Goal: Transaction & Acquisition: Purchase product/service

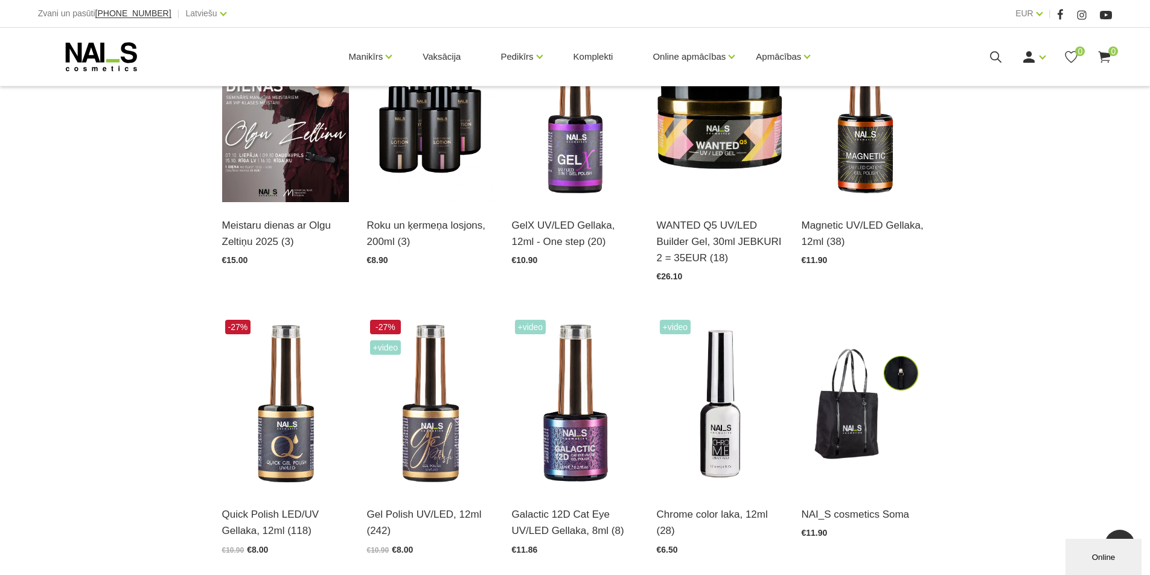
scroll to position [832, 0]
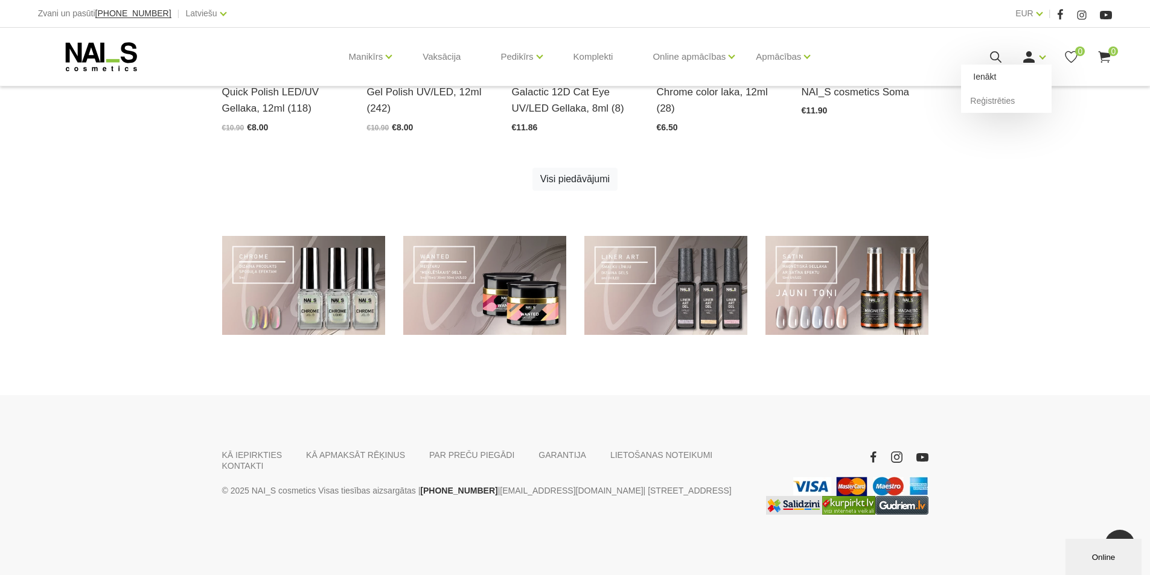
click at [998, 77] on link "Ienākt" at bounding box center [1006, 77] width 91 height 24
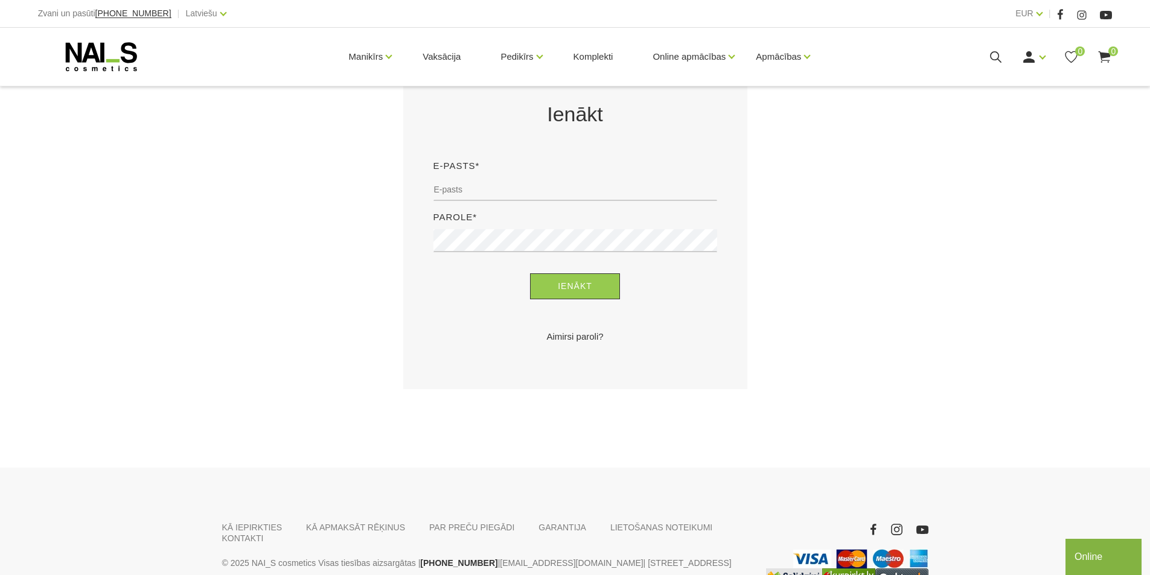
scroll to position [241, 0]
click at [459, 190] on input "email" at bounding box center [575, 188] width 284 height 23
type input "[EMAIL_ADDRESS][DOMAIN_NAME]"
click at [500, 228] on div "Parole*" at bounding box center [575, 234] width 302 height 51
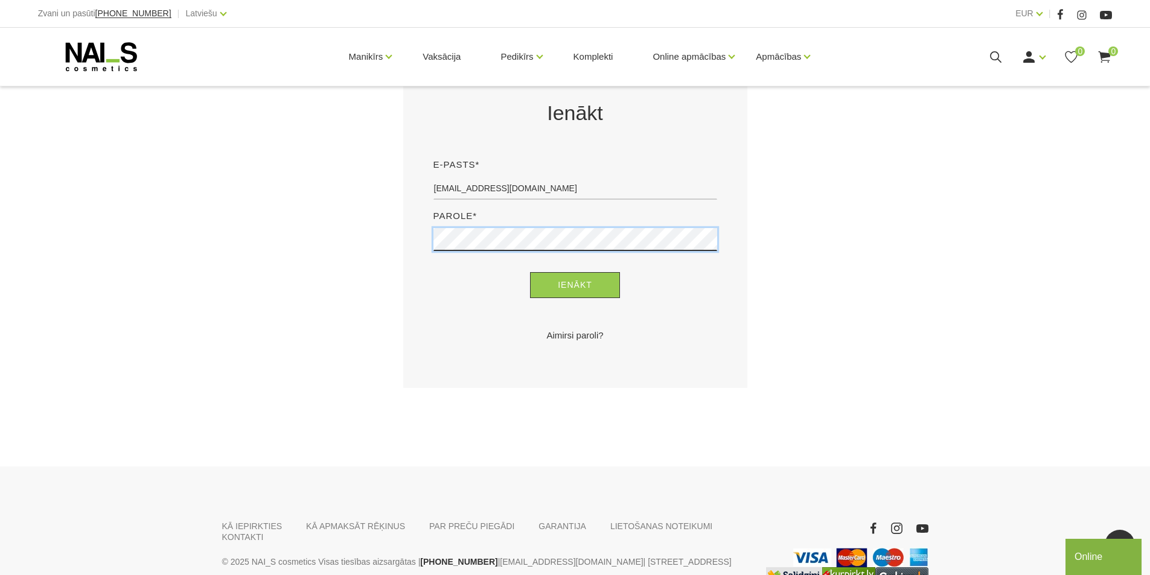
click at [530, 272] on button "Ienākt" at bounding box center [575, 285] width 90 height 26
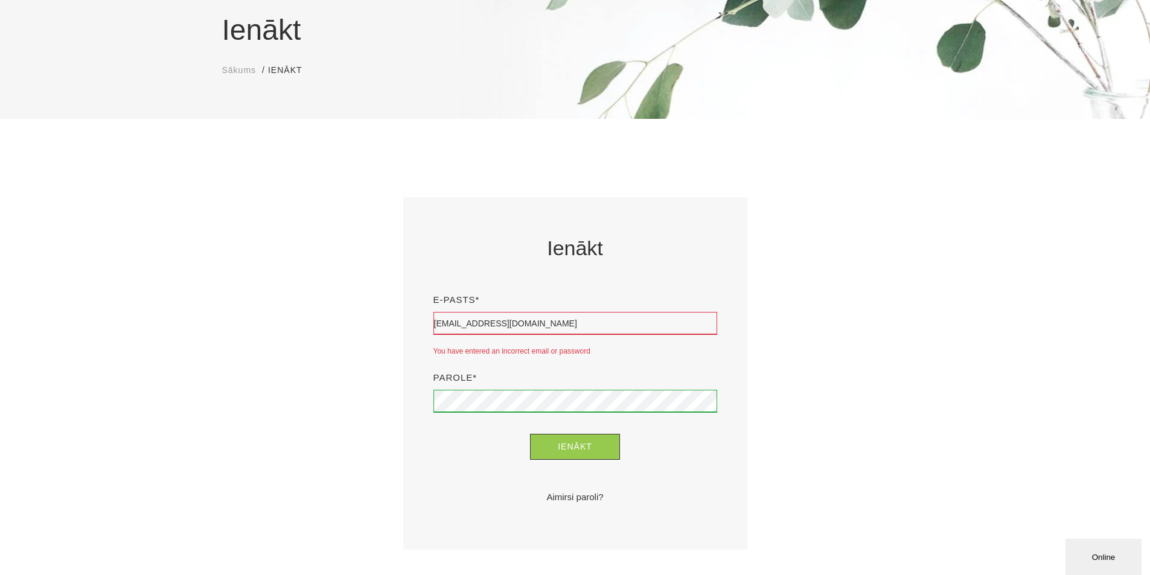
scroll to position [181, 0]
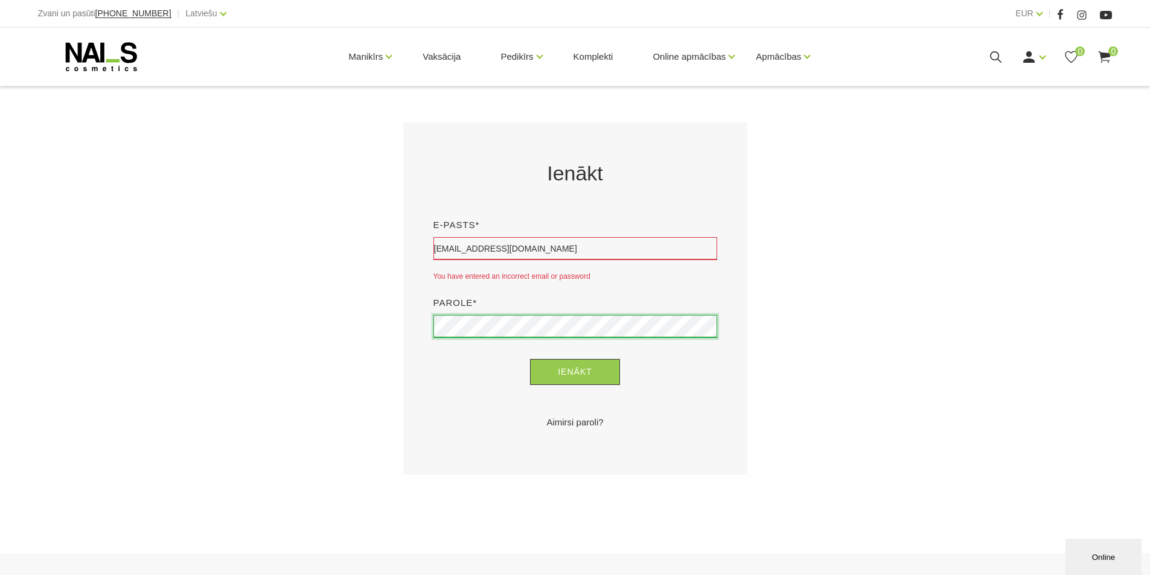
click at [394, 332] on div "Ienākt E-pasts* callmeangel@inbox.lv You have entered an incorrect email or pas…" at bounding box center [575, 299] width 362 height 353
click at [542, 242] on input "callmeangel@inbox.lv" at bounding box center [575, 248] width 284 height 23
click at [693, 429] on link "Aimirsi paroli?" at bounding box center [575, 422] width 284 height 14
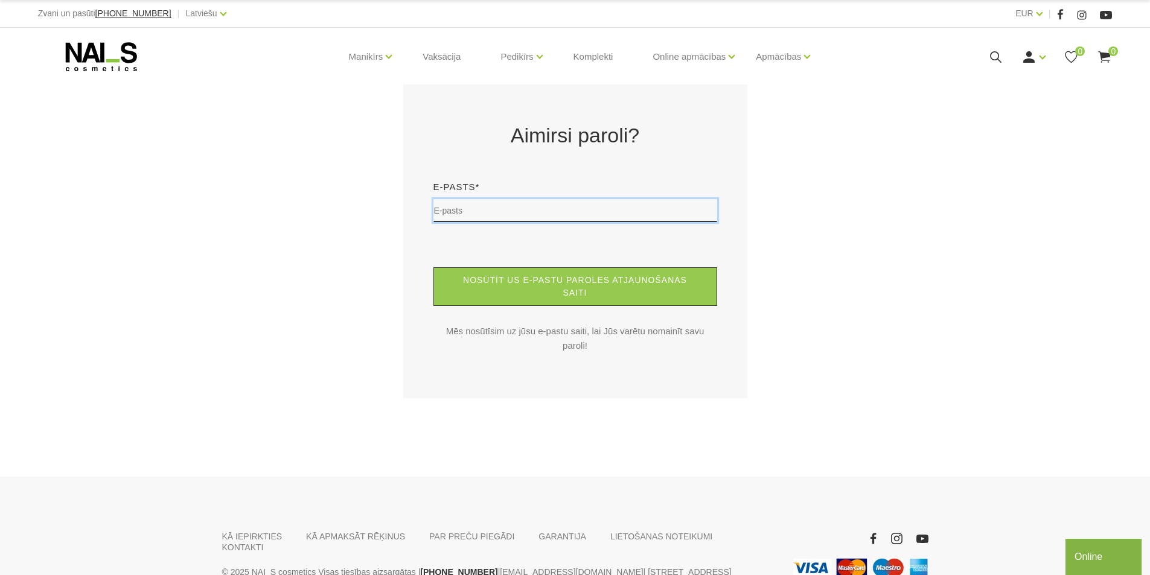
click at [525, 216] on input "text" at bounding box center [575, 210] width 284 height 23
type input "[EMAIL_ADDRESS][DOMAIN_NAME]"
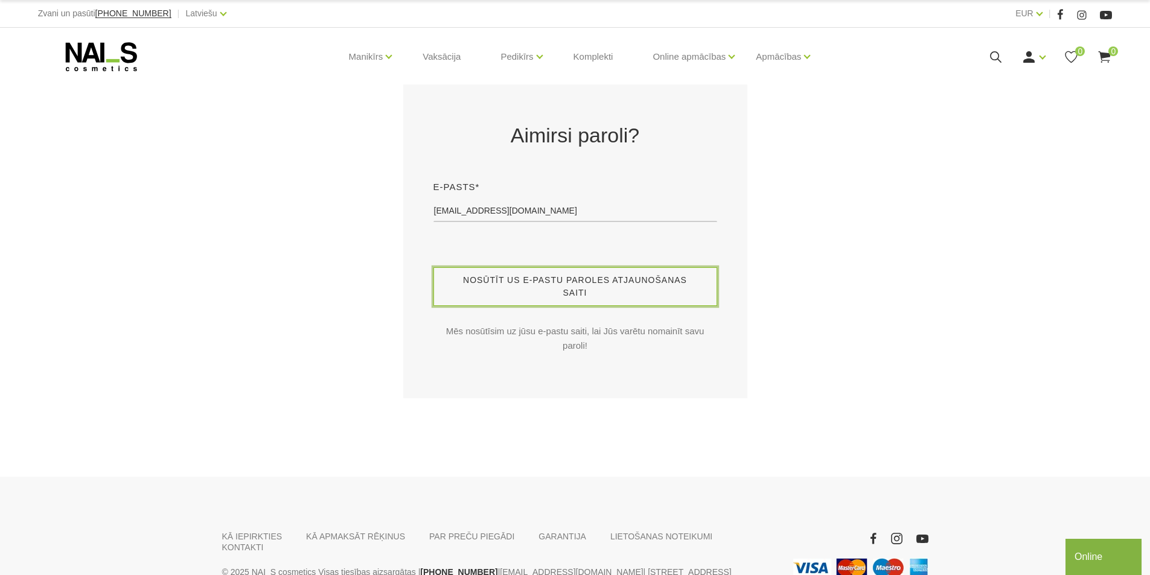
click at [526, 289] on button "Nosūtīt us e-pastu paroles atjaunošanas saiti" at bounding box center [575, 286] width 284 height 39
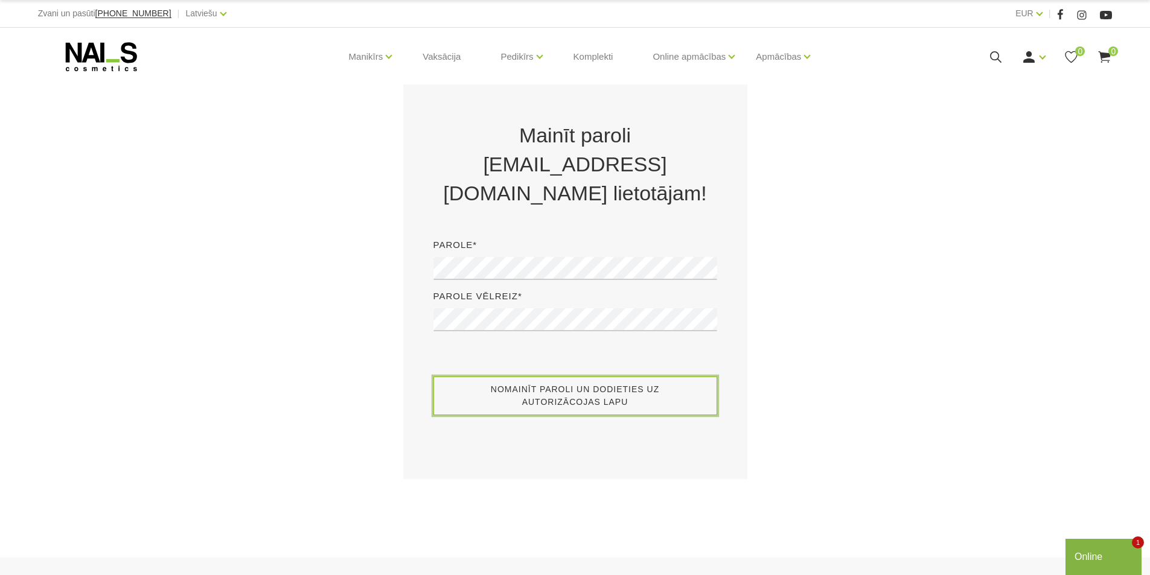
click at [590, 407] on button "Nomainīt paroli un dodieties uz autorizācojas lapu" at bounding box center [575, 396] width 284 height 39
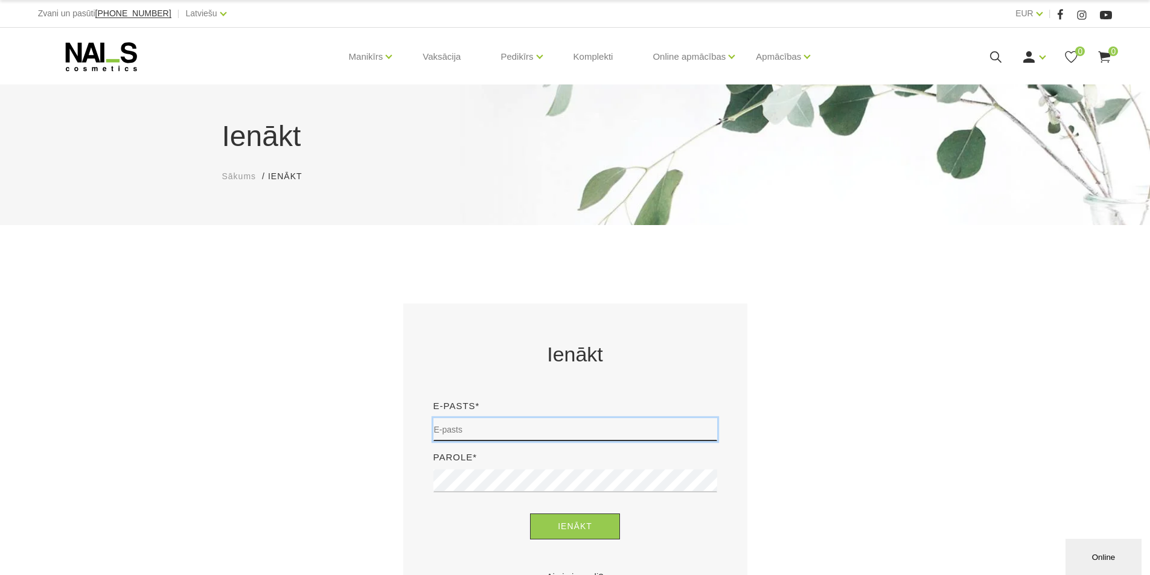
click at [501, 427] on input "email" at bounding box center [575, 429] width 284 height 23
type input "[EMAIL_ADDRESS][DOMAIN_NAME]"
click at [546, 542] on div "Ienākt E-pasts* [EMAIL_ADDRESS][DOMAIN_NAME] Parole* Ienākt Aimirsi paroli?" at bounding box center [575, 462] width 302 height 244
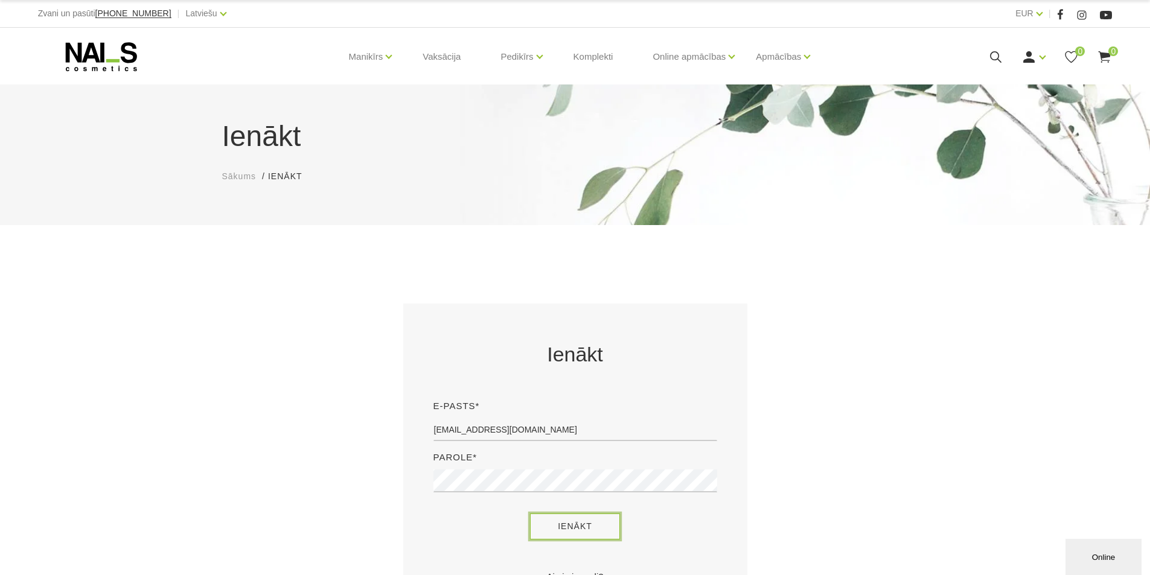
click at [564, 518] on button "Ienākt" at bounding box center [575, 527] width 90 height 26
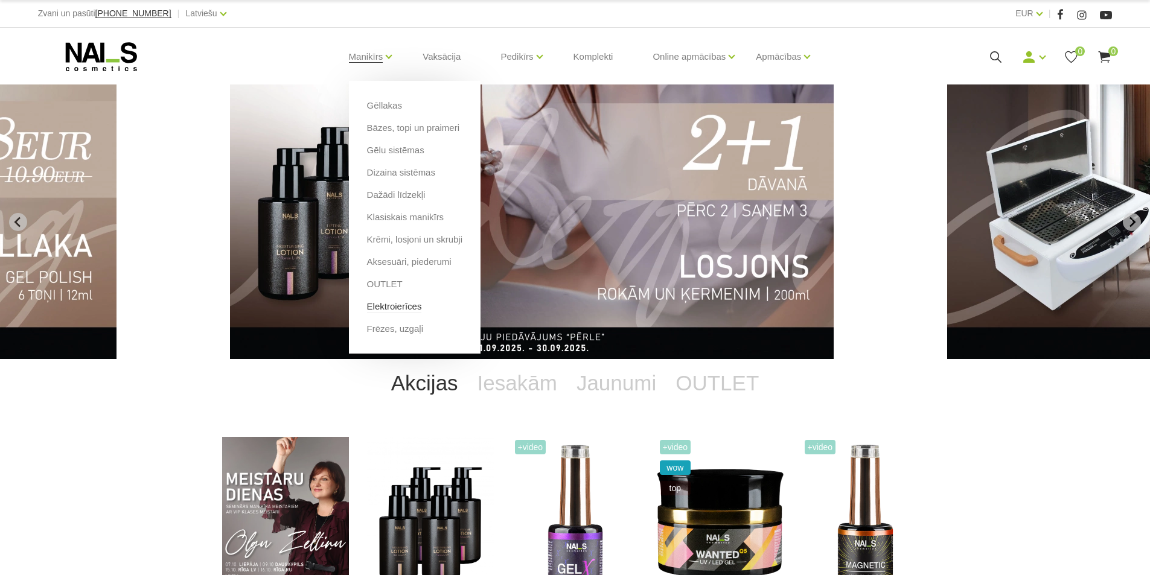
click at [407, 310] on link "Elektroierīces" at bounding box center [394, 306] width 55 height 13
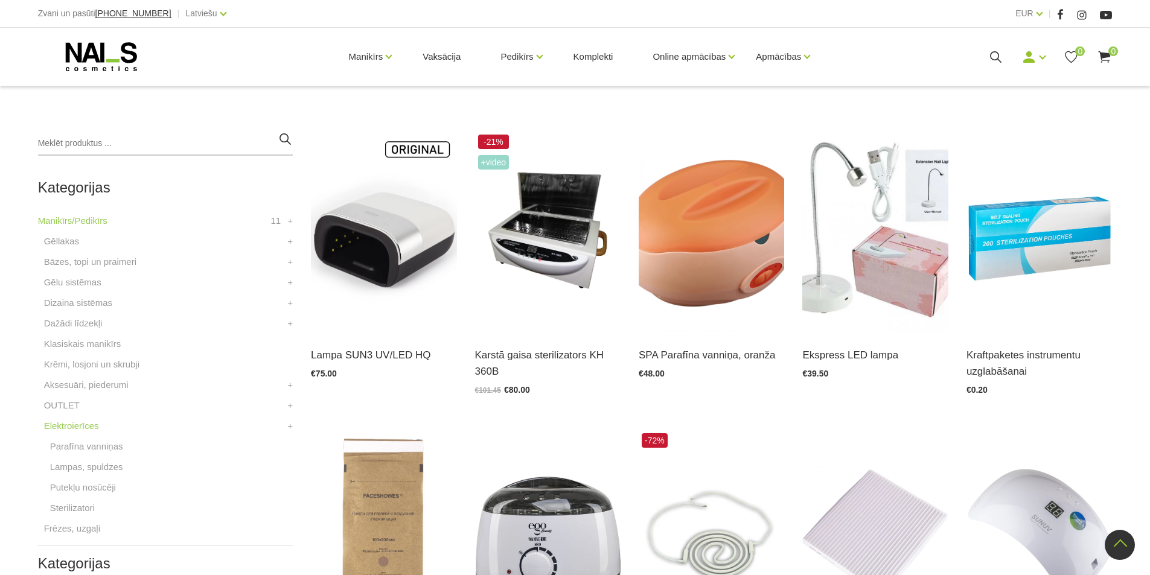
scroll to position [241, 0]
click at [536, 360] on link "Atvērt un izvēlēties" at bounding box center [520, 356] width 90 height 17
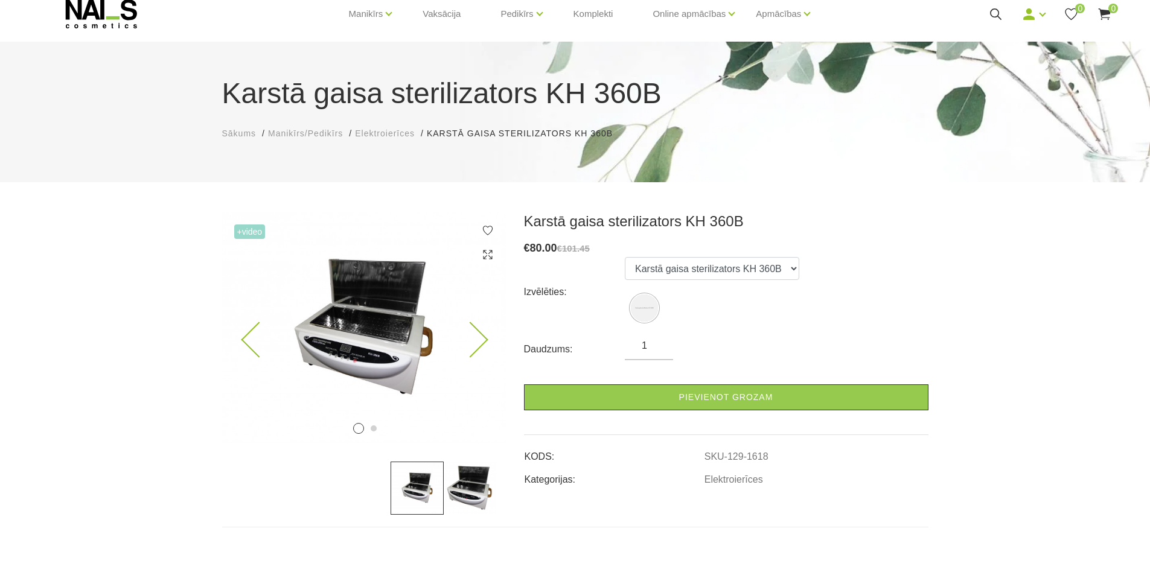
scroll to position [28, 0]
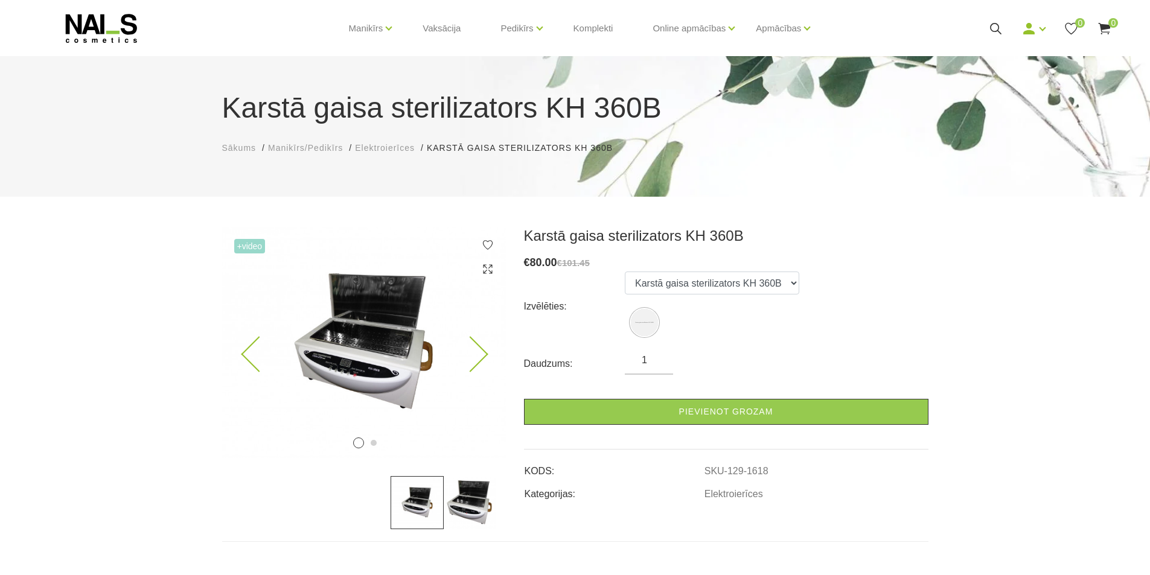
click at [477, 362] on icon at bounding box center [470, 355] width 36 height 36
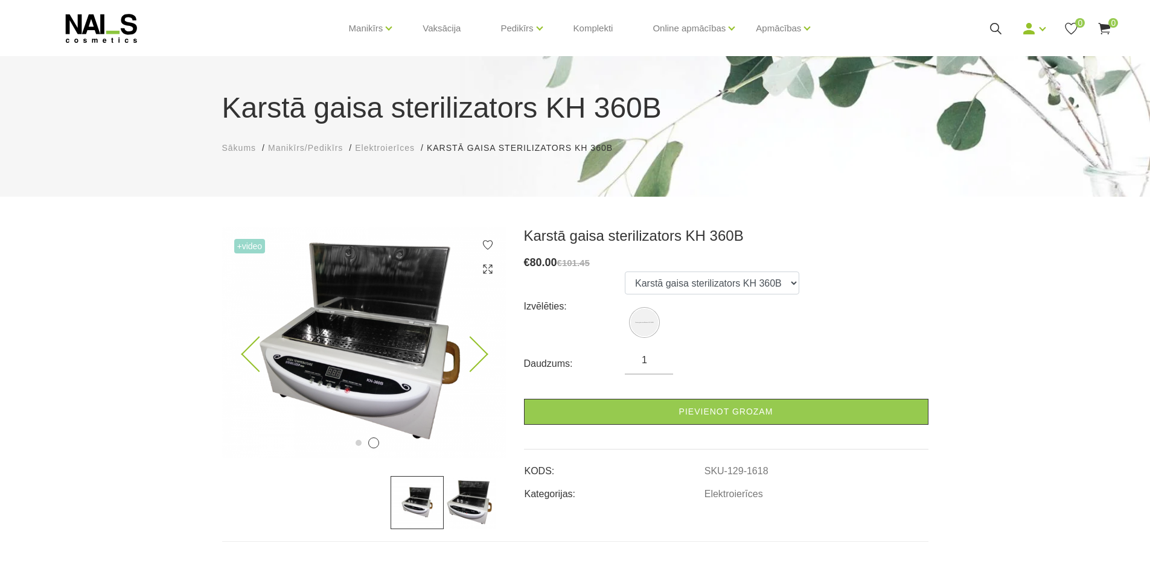
click at [477, 361] on icon at bounding box center [470, 355] width 36 height 36
click at [482, 352] on icon at bounding box center [470, 355] width 36 height 36
click at [250, 254] on img at bounding box center [364, 342] width 284 height 231
click at [250, 250] on span "+Video" at bounding box center [249, 246] width 31 height 14
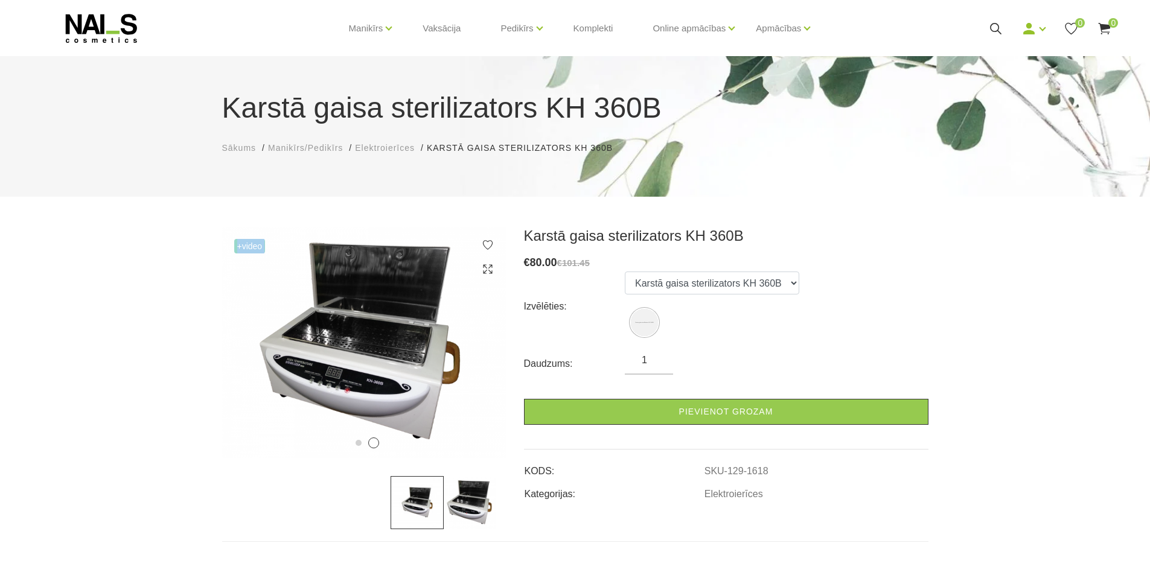
click at [250, 250] on span "+Video" at bounding box center [249, 246] width 31 height 14
click at [250, 234] on img at bounding box center [364, 342] width 284 height 231
click at [244, 255] on img at bounding box center [364, 342] width 284 height 231
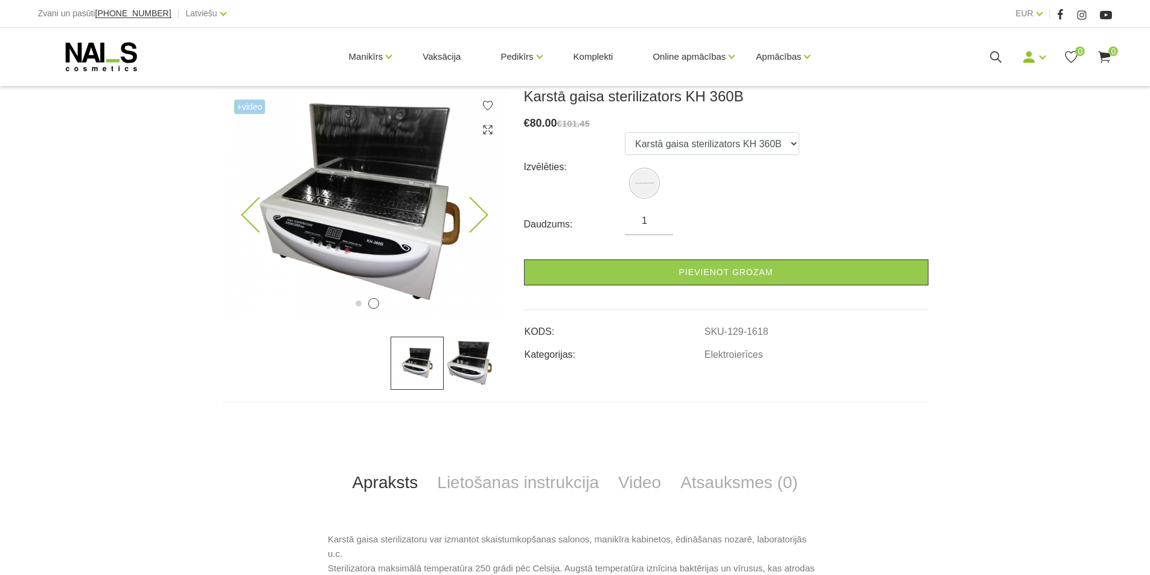
scroll to position [209, 0]
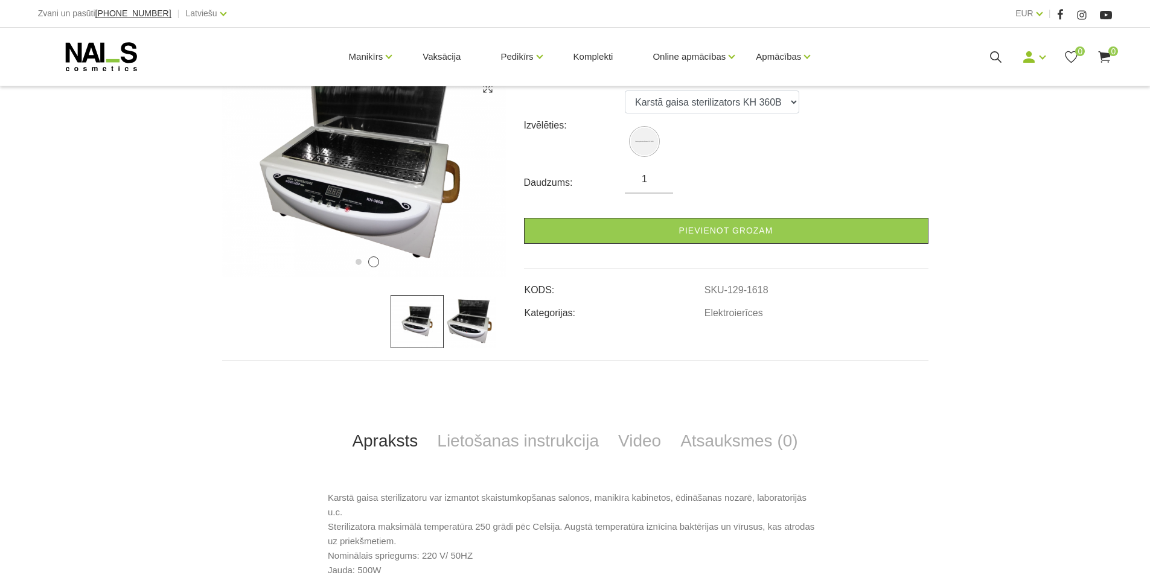
click at [438, 331] on img at bounding box center [417, 321] width 53 height 53
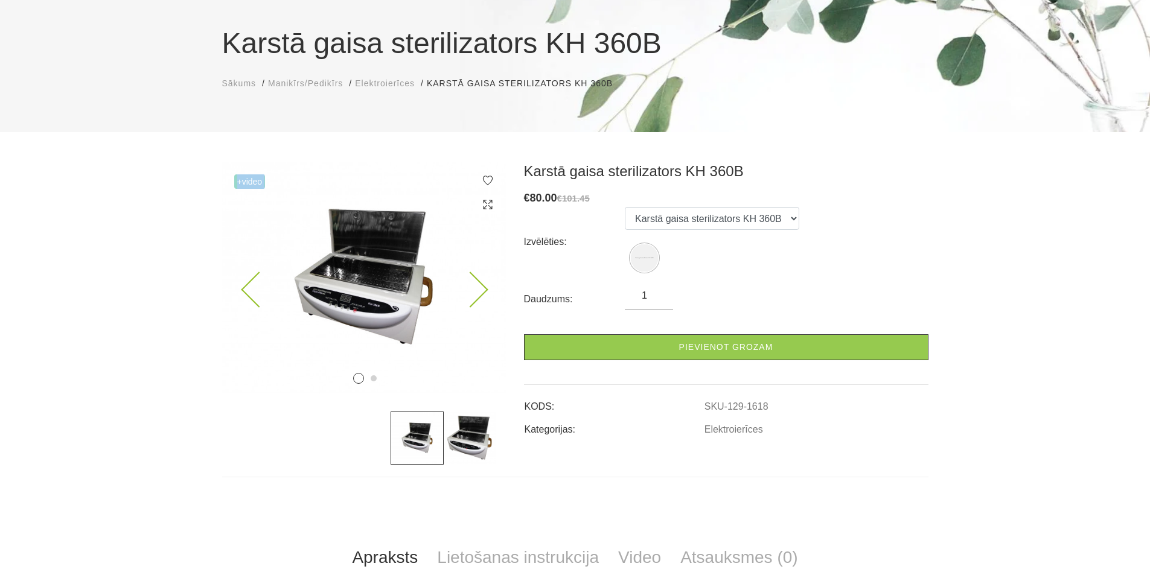
scroll to position [0, 0]
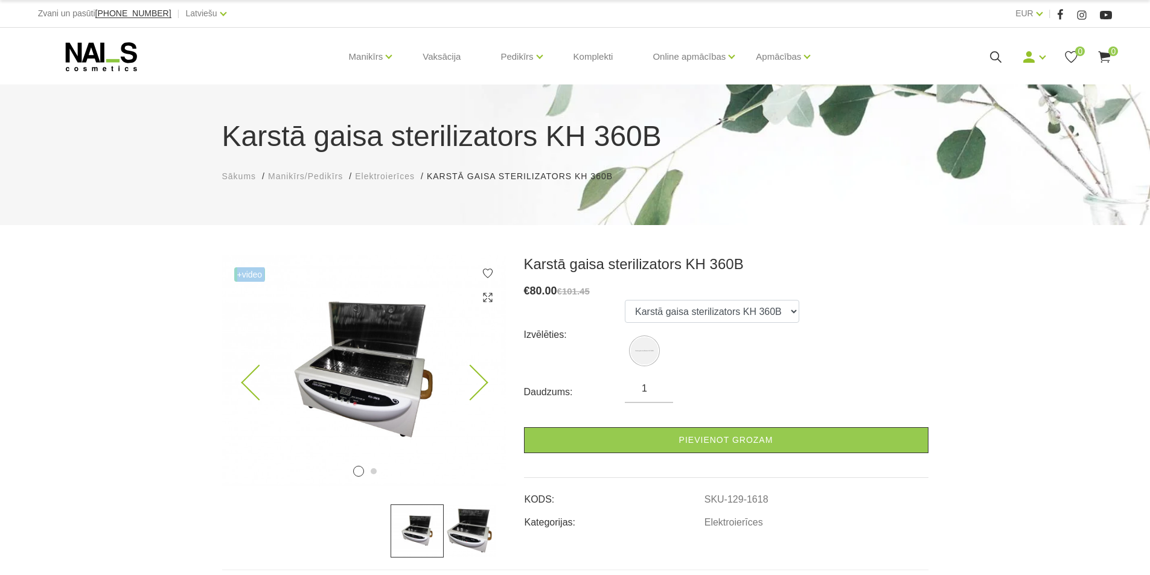
click at [404, 328] on img at bounding box center [364, 370] width 284 height 231
click at [486, 295] on icon at bounding box center [488, 298] width 12 height 12
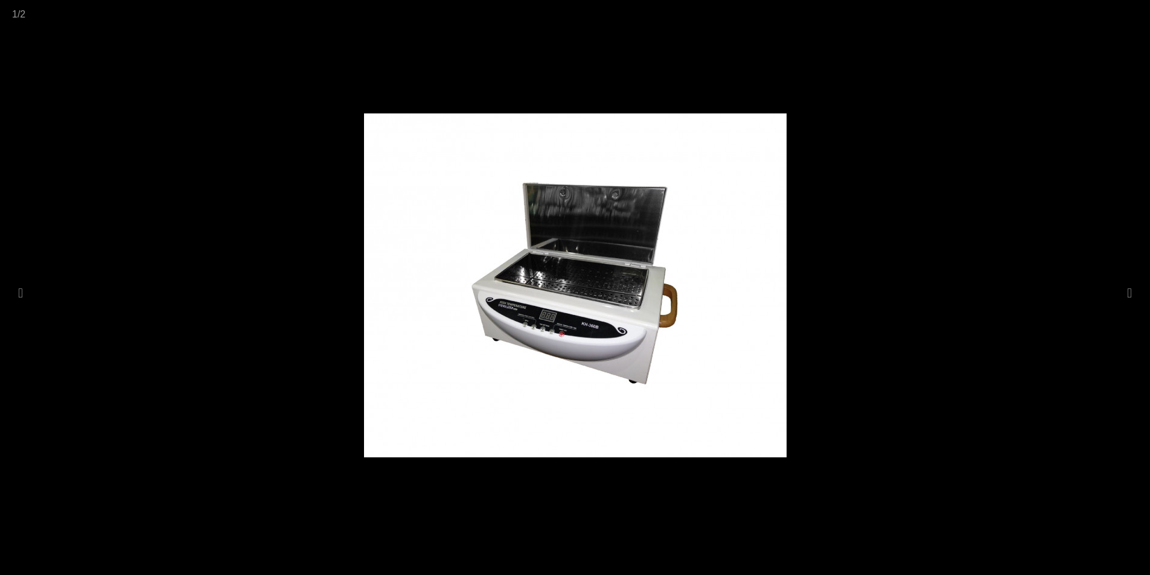
click at [596, 308] on img at bounding box center [575, 285] width 423 height 344
click at [599, 306] on img at bounding box center [575, 285] width 423 height 344
click at [994, 250] on div at bounding box center [575, 287] width 1150 height 575
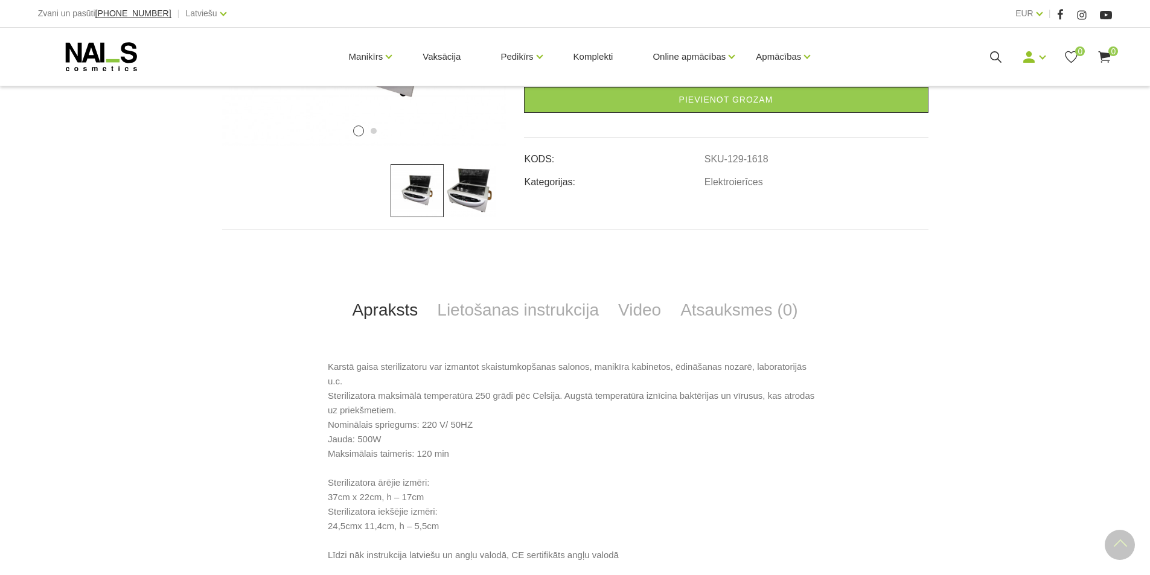
scroll to position [362, 0]
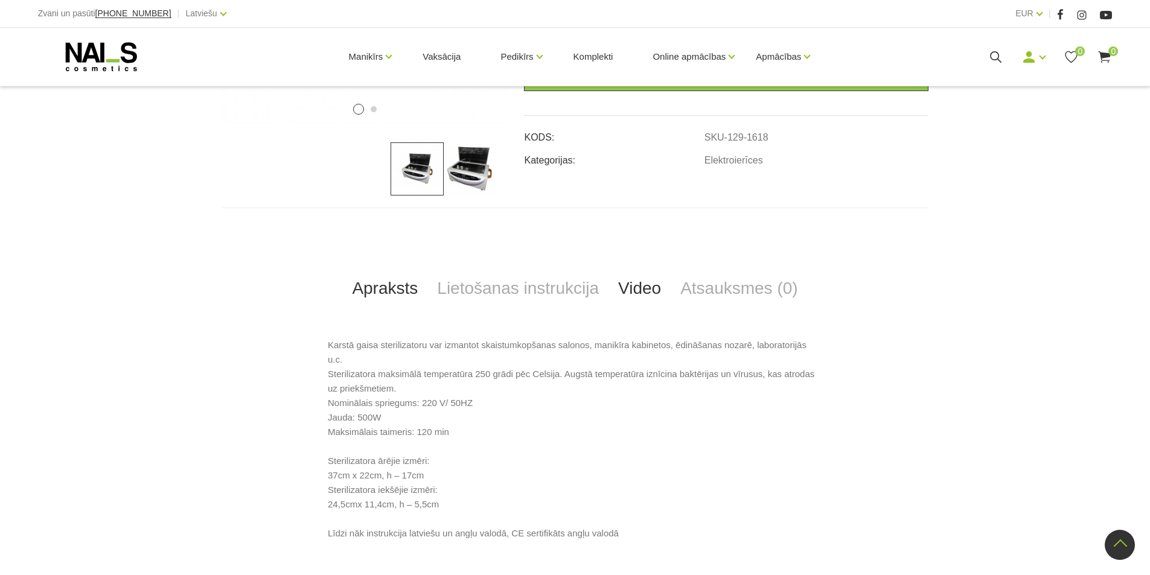
click at [631, 294] on link "Video" at bounding box center [639, 289] width 62 height 40
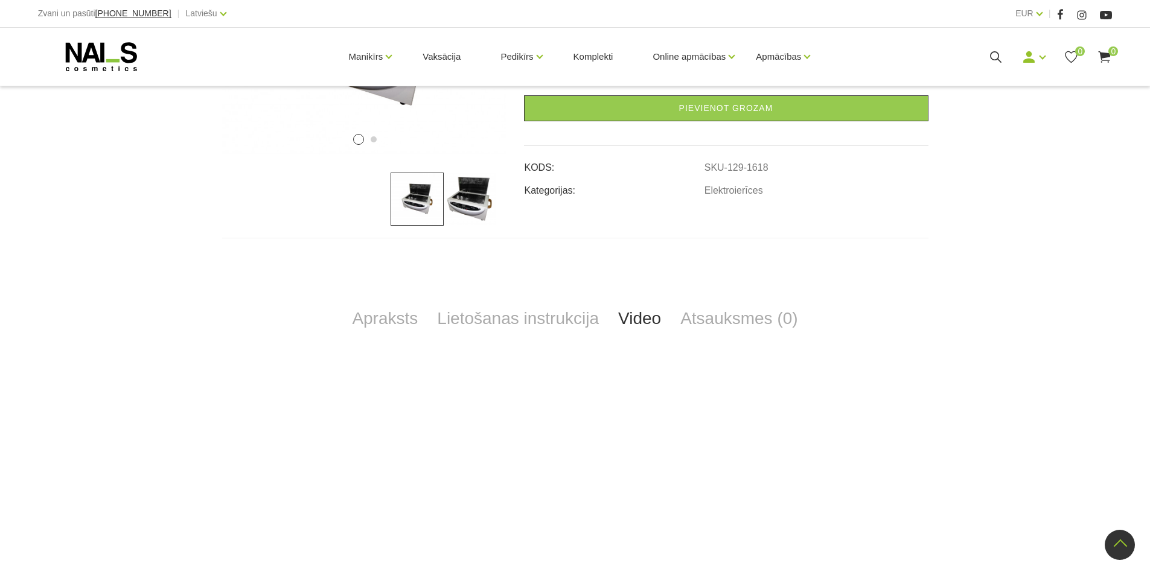
scroll to position [0, 0]
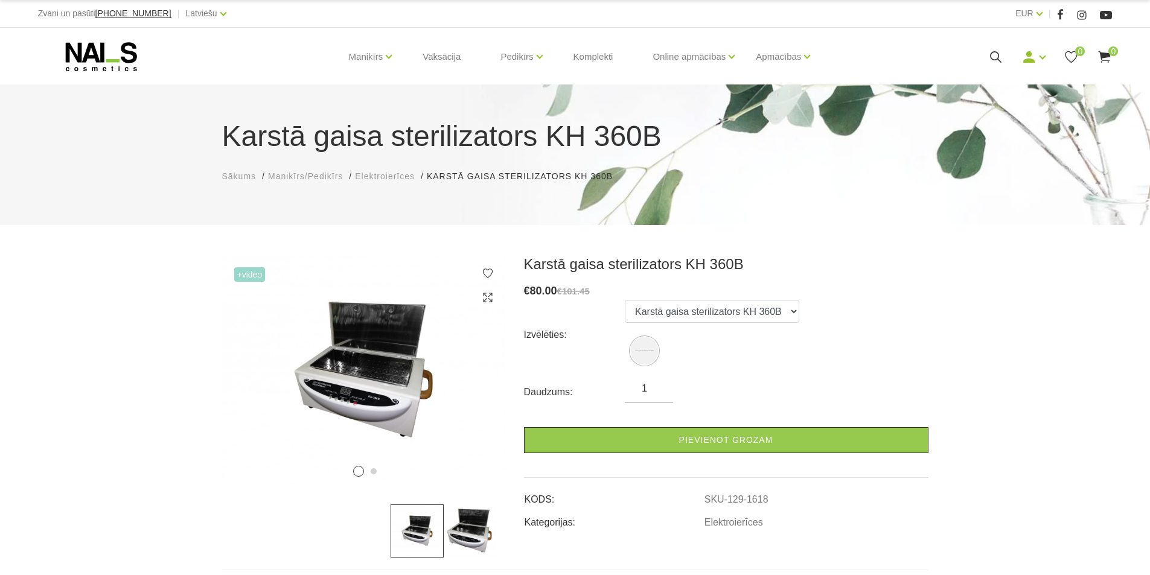
click at [862, 253] on div "Karstā gaisa sterilizators KH 360B Sākums Manikīrs/Pedikīrs Elektroierīces Kars…" at bounding box center [575, 484] width 1150 height 969
drag, startPoint x: 733, startPoint y: 264, endPoint x: 527, endPoint y: 273, distance: 206.0
click at [527, 273] on h3 "Karstā gaisa sterilizators KH 360B" at bounding box center [726, 264] width 404 height 18
copy h3 "Karstā gaisa sterilizators KH 360B"
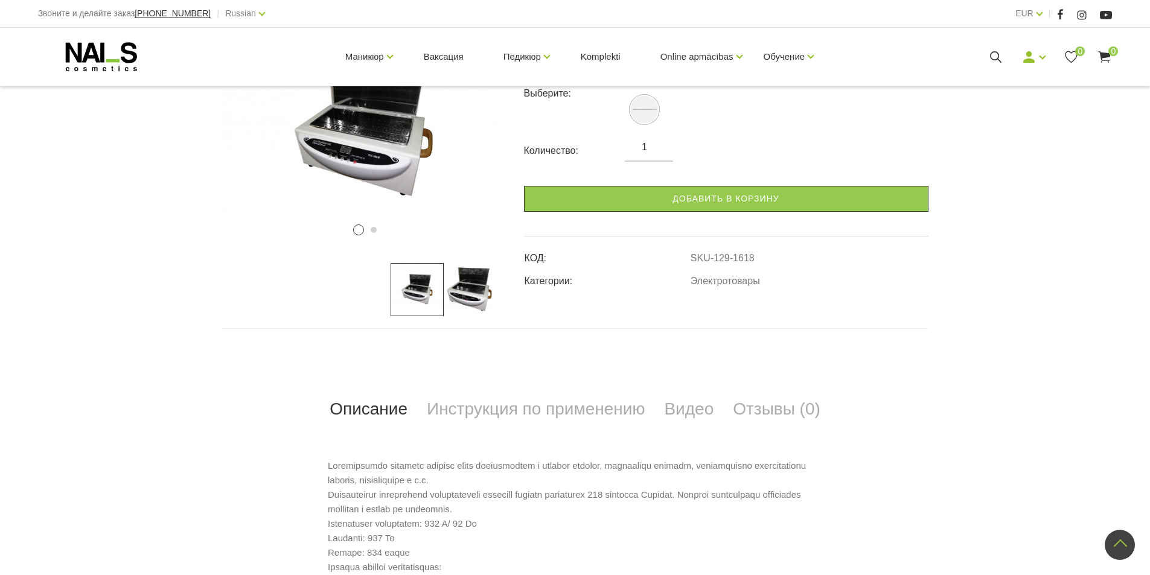
scroll to position [483, 0]
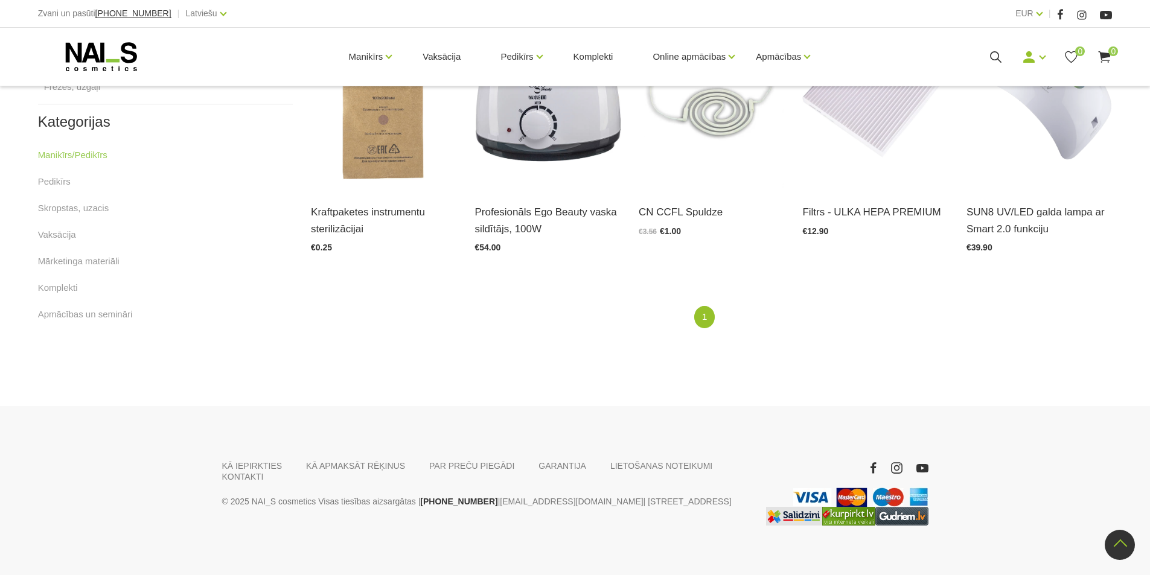
scroll to position [695, 0]
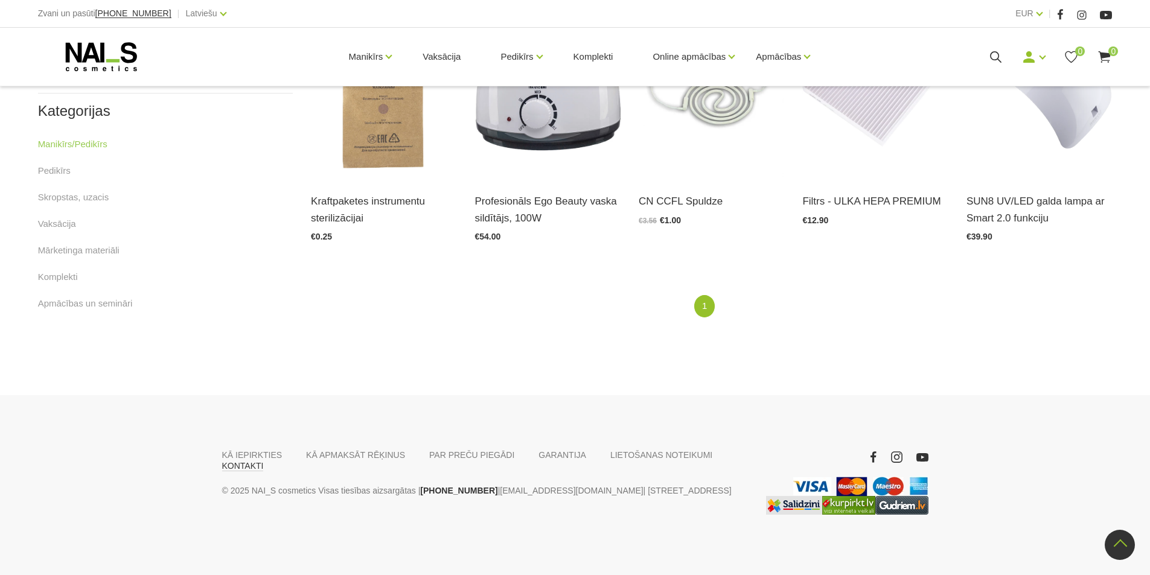
click at [264, 461] on link "KONTAKTI" at bounding box center [243, 466] width 42 height 11
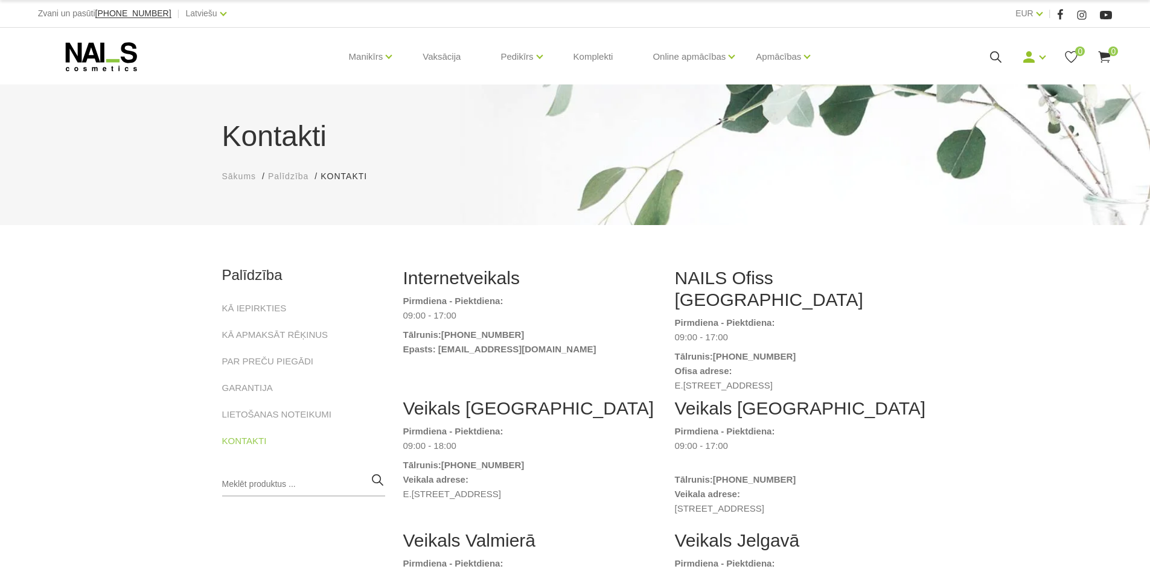
click at [84, 59] on use at bounding box center [100, 56] width 71 height 29
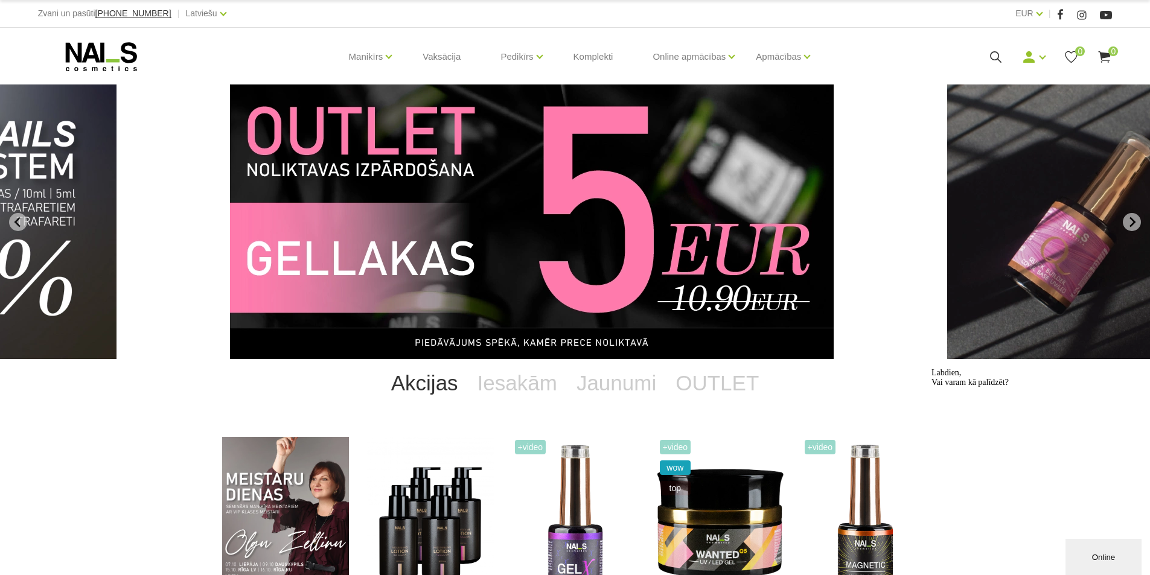
click at [1100, 562] on div "Online" at bounding box center [1103, 557] width 58 height 9
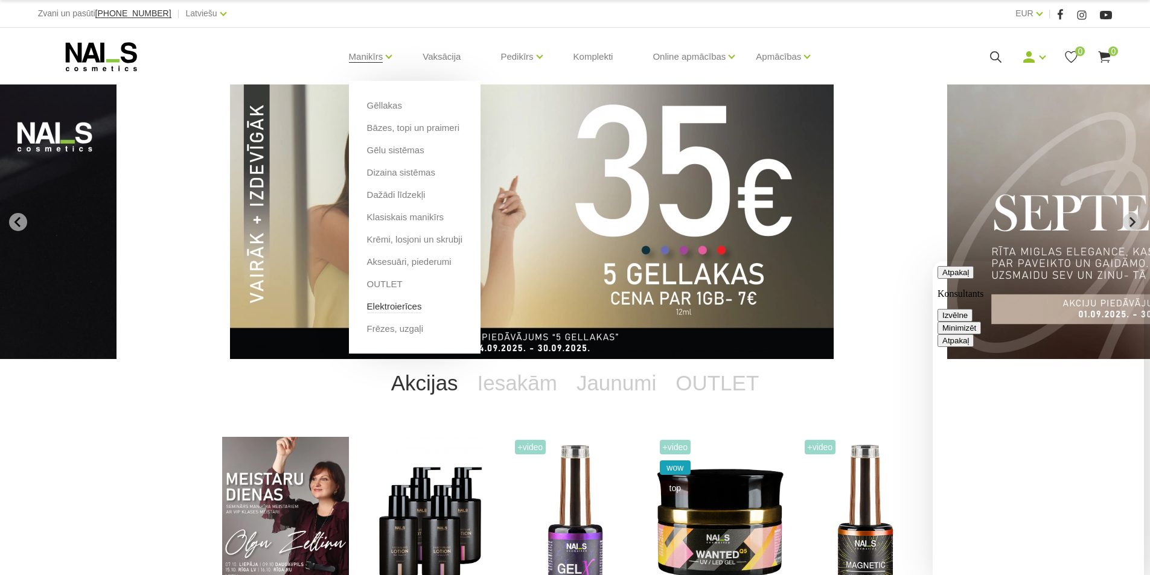
click at [388, 307] on link "Elektroierīces" at bounding box center [394, 306] width 55 height 13
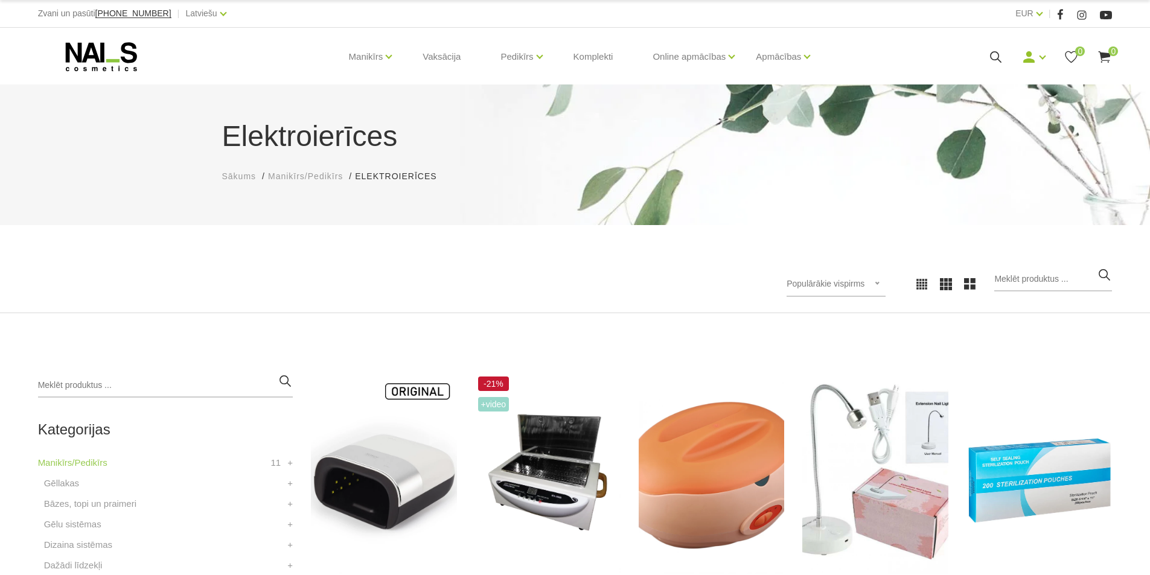
scroll to position [302, 0]
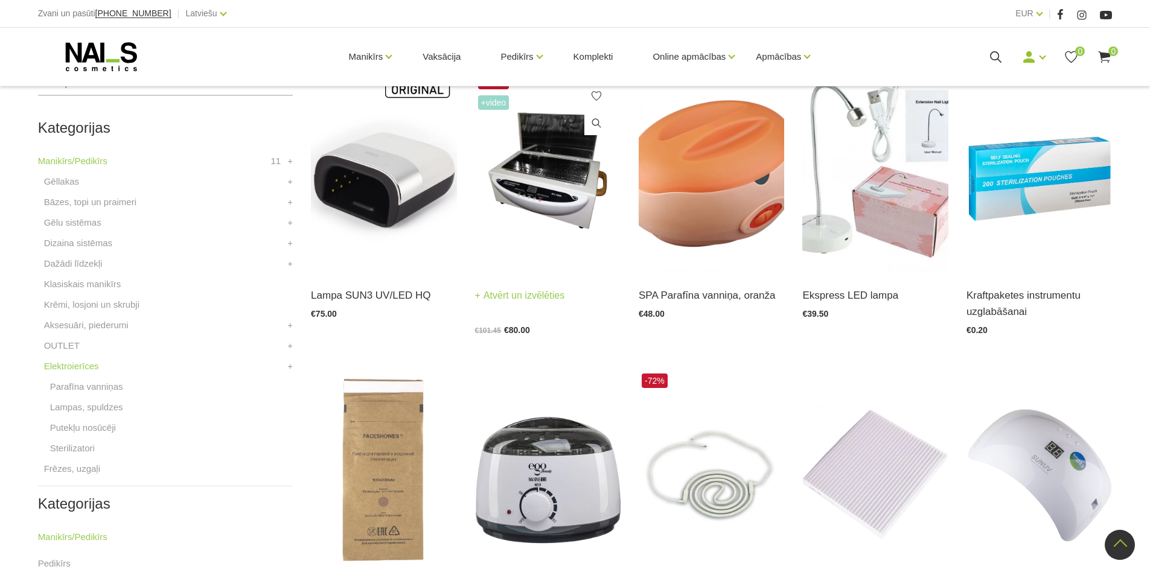
click at [555, 180] on img at bounding box center [547, 172] width 145 height 200
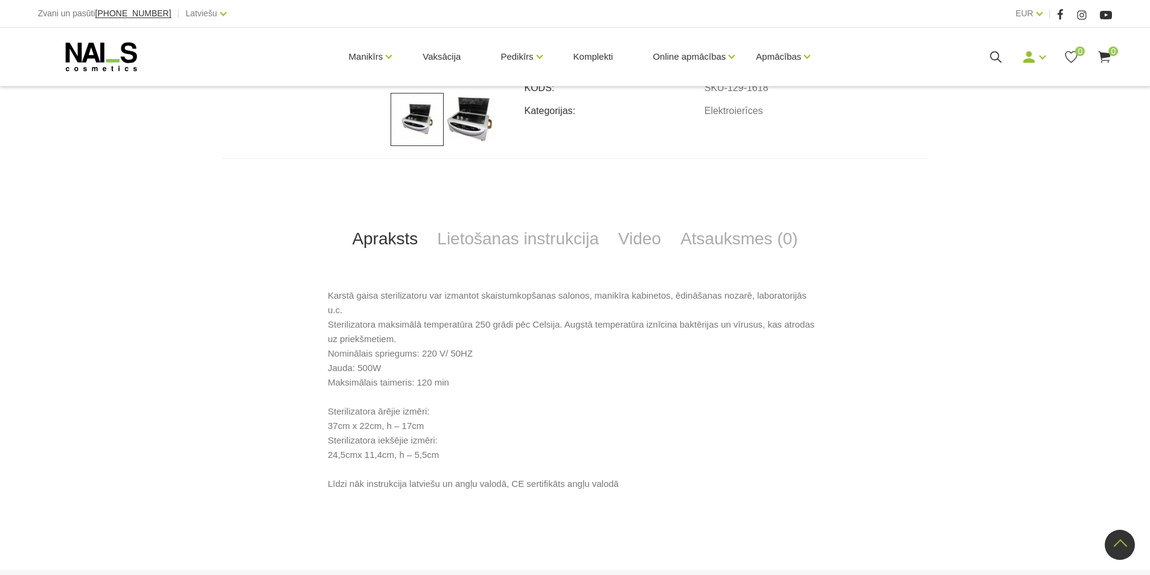
scroll to position [483, 0]
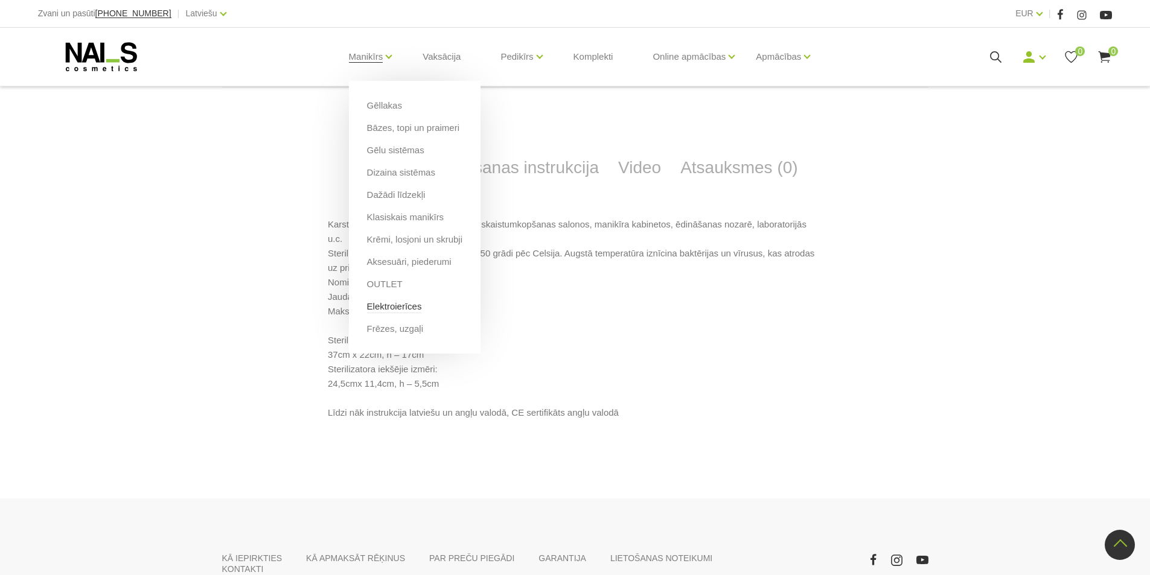
click at [391, 304] on link "Elektroierīces" at bounding box center [394, 306] width 55 height 13
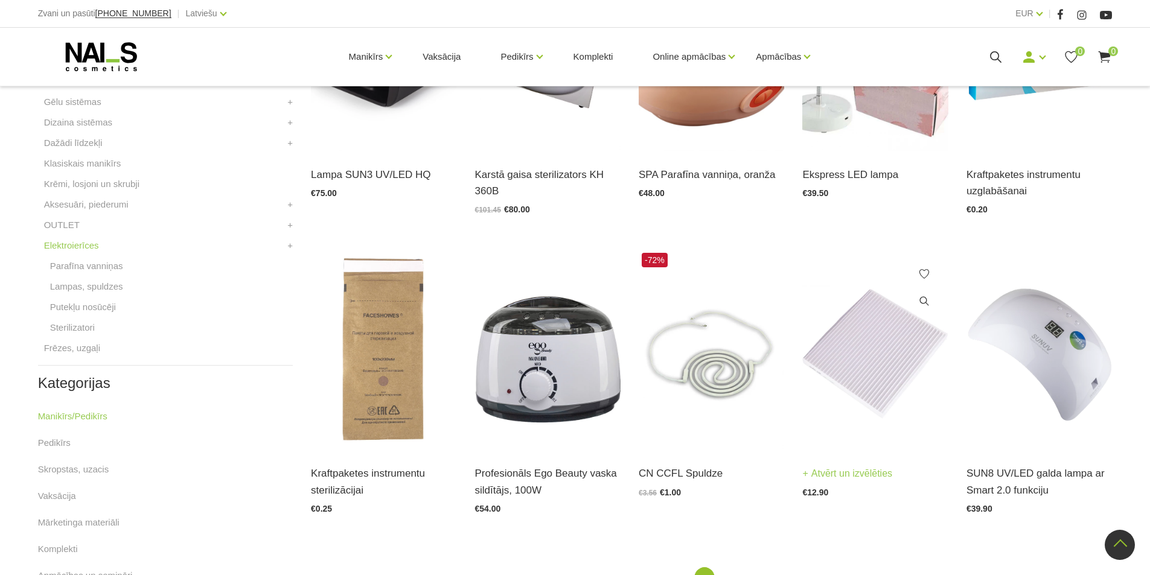
scroll to position [241, 0]
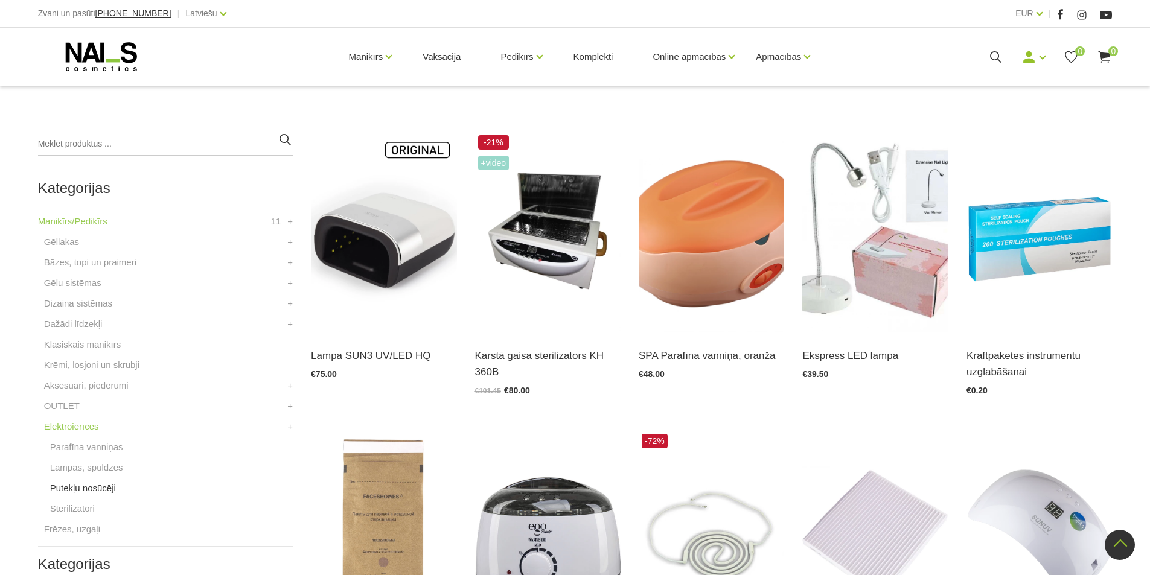
click at [94, 489] on link "Putekļu nosūcēji" at bounding box center [83, 488] width 66 height 14
